Goal: Navigation & Orientation: Find specific page/section

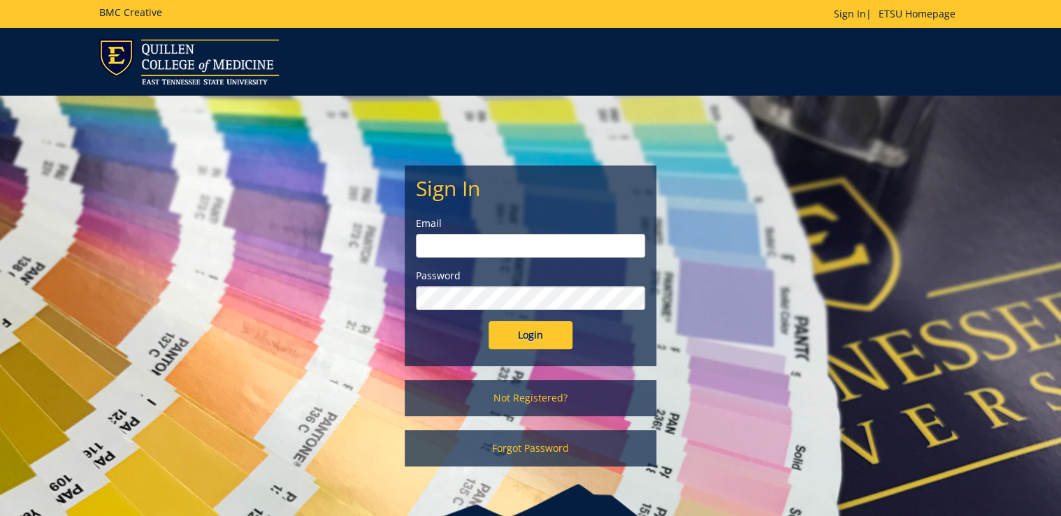
type input "[PERSON_NAME][EMAIL_ADDRESS][DOMAIN_NAME]"
click at [534, 332] on input "Login" at bounding box center [530, 335] width 84 height 28
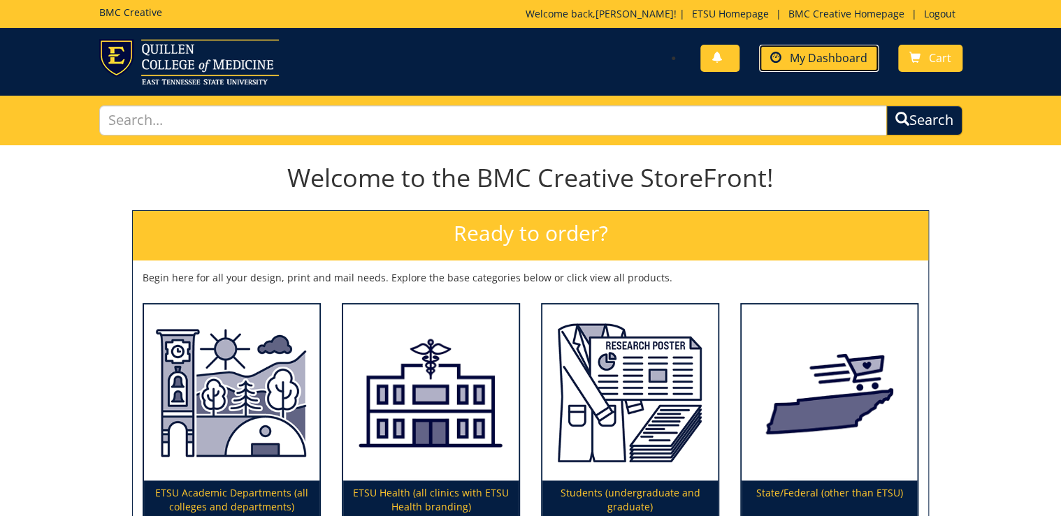
click at [849, 62] on span "My Dashboard" at bounding box center [828, 57] width 78 height 15
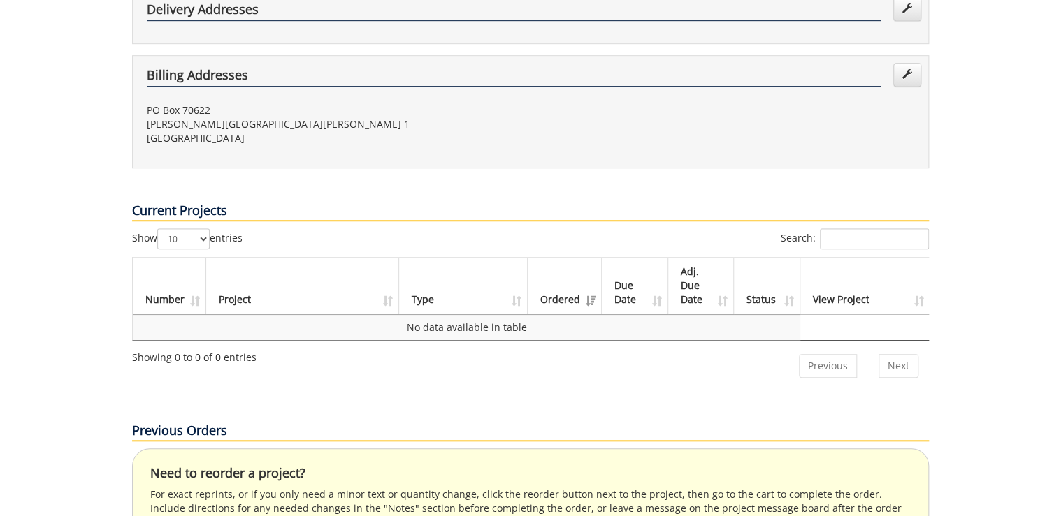
scroll to position [447, 0]
